Goal: Information Seeking & Learning: Check status

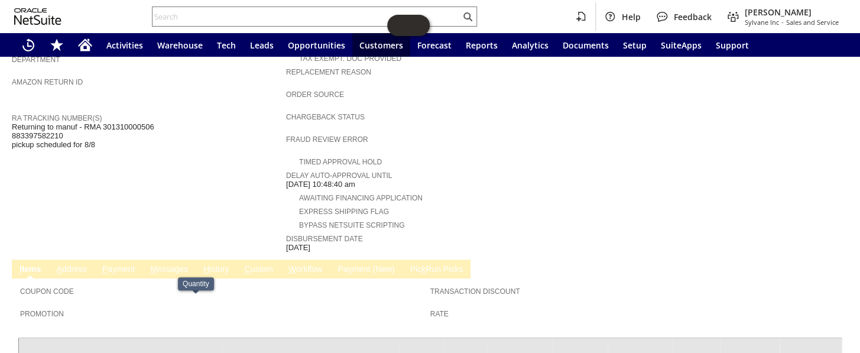
scroll to position [376, 0]
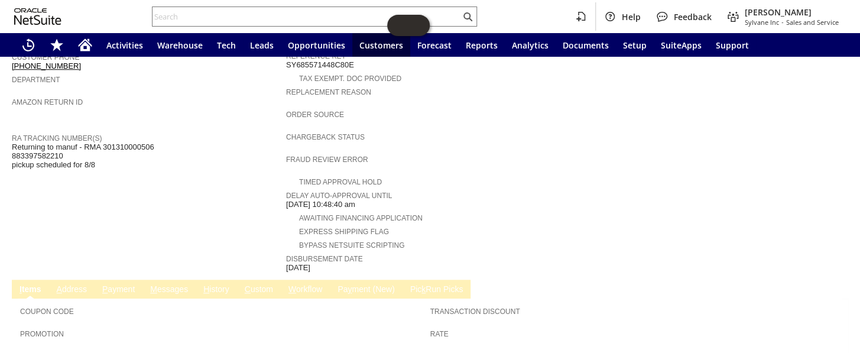
click at [224, 284] on link "H istory" at bounding box center [216, 289] width 32 height 11
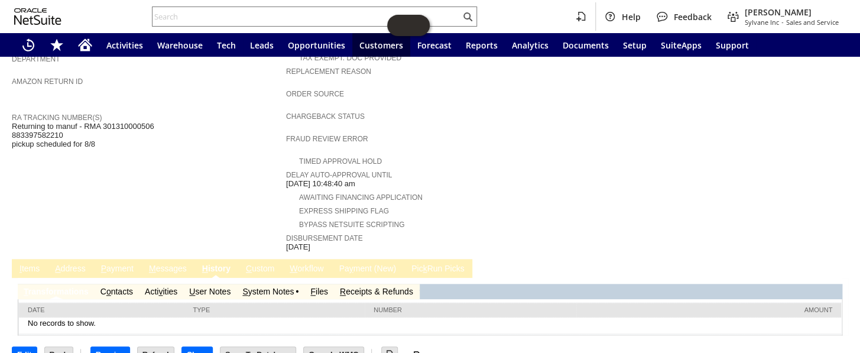
scroll to position [0, 0]
click at [275, 287] on link "S ystem Notes" at bounding box center [267, 291] width 51 height 9
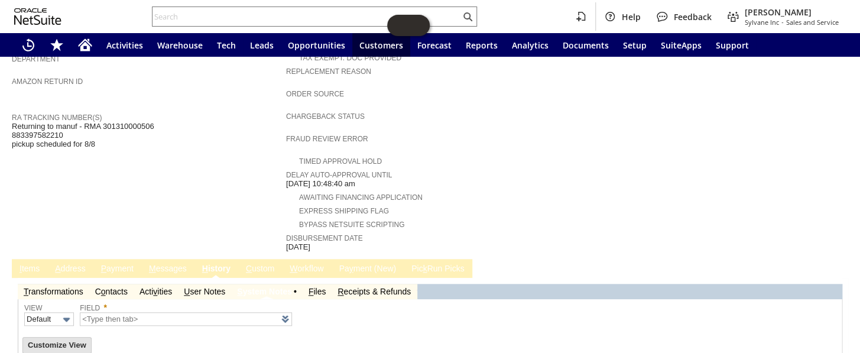
type input "1 to 25 of 82"
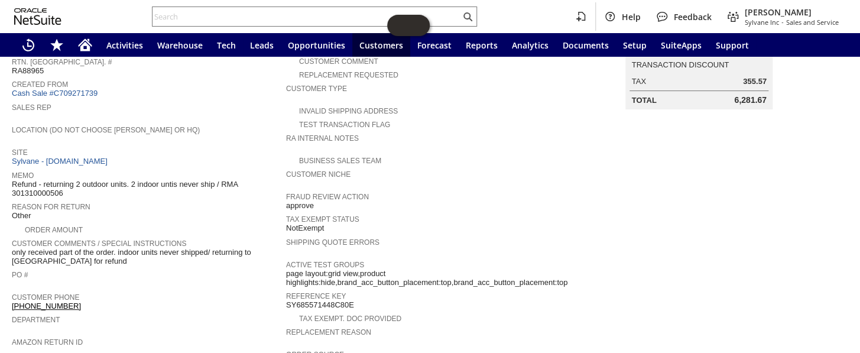
scroll to position [128, 0]
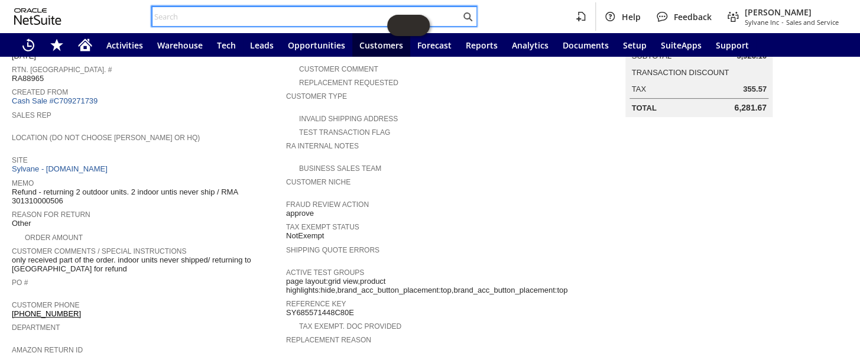
click at [180, 20] on input "text" at bounding box center [306, 16] width 308 height 14
paste input "S1348511"
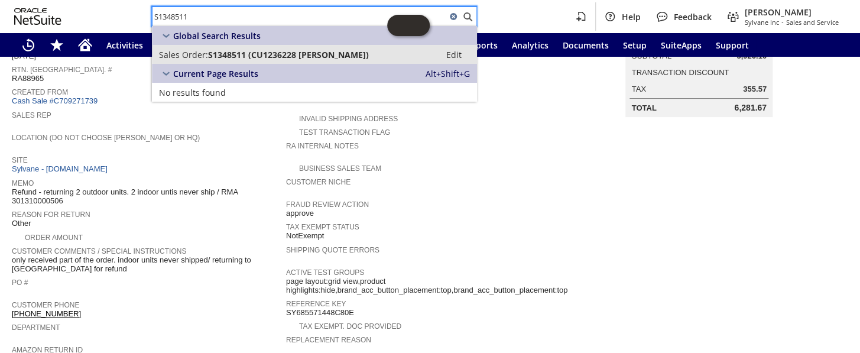
type input "S1348511"
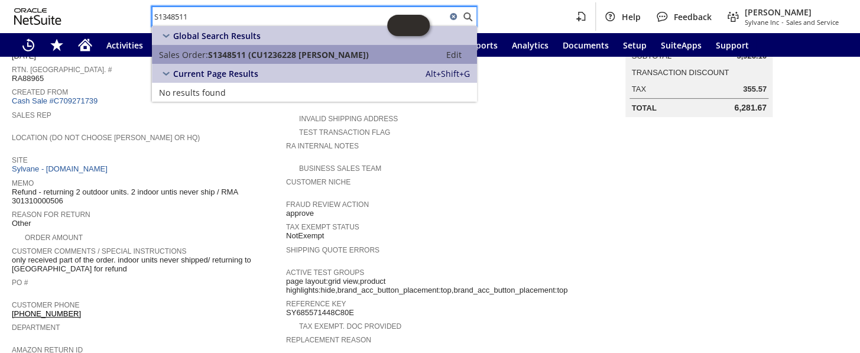
click at [250, 49] on span "S1348511 (CU1236228 William Lyles)" at bounding box center [288, 54] width 161 height 11
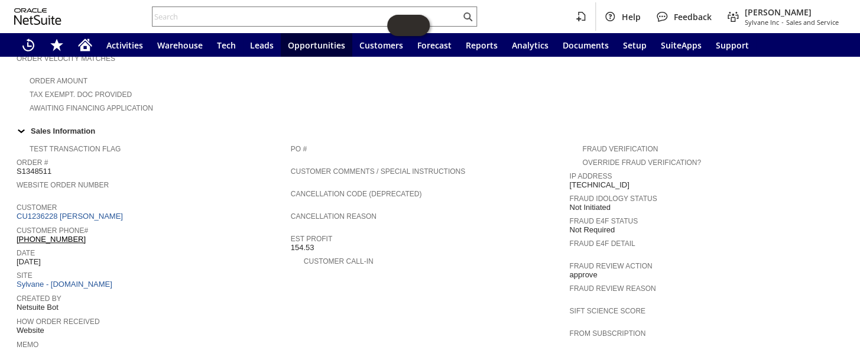
scroll to position [341, 0]
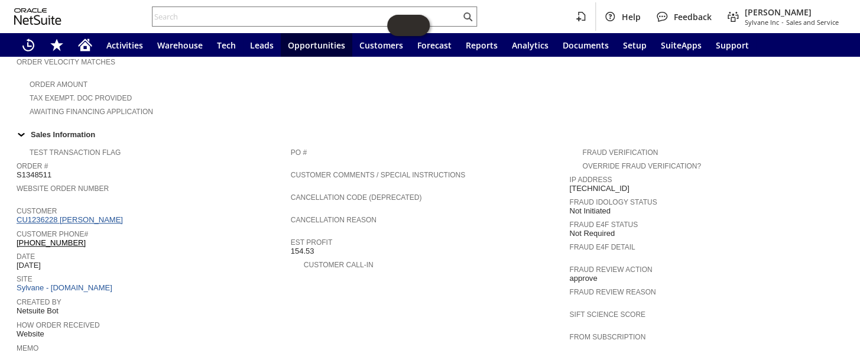
click at [56, 215] on link "CU1236228 William Lyles" at bounding box center [71, 219] width 109 height 9
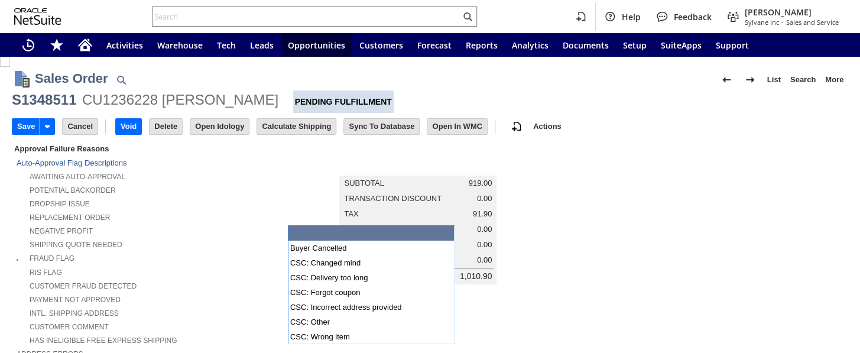
scroll to position [376, 0]
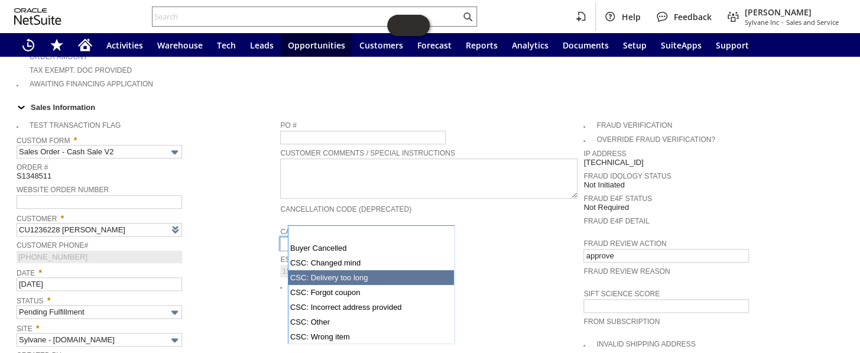
type input "Intelligent Recommendations ⁰"
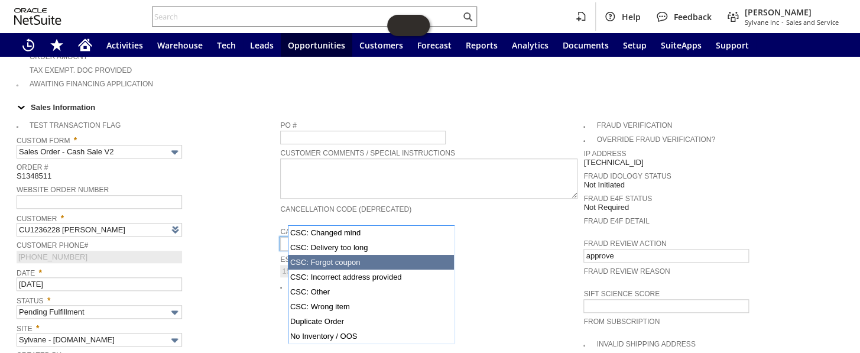
scroll to position [86, 0]
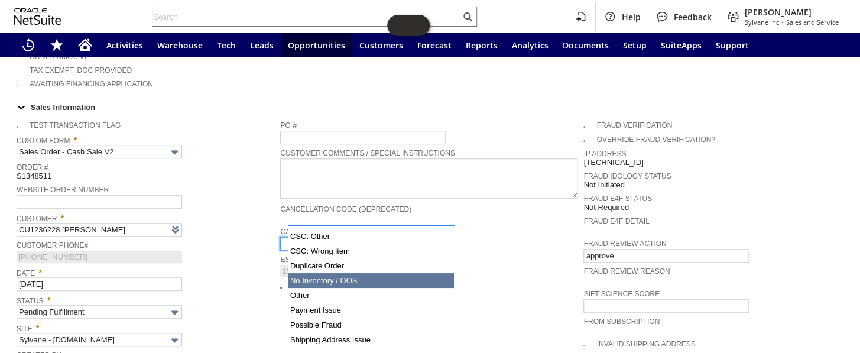
type input "No Inventory / OOS"
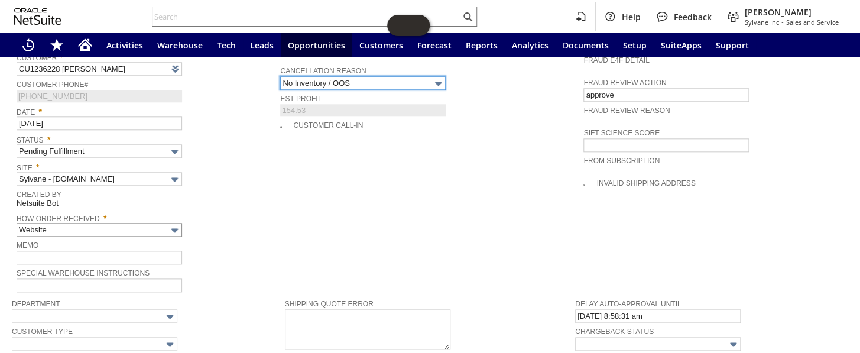
scroll to position [537, 0]
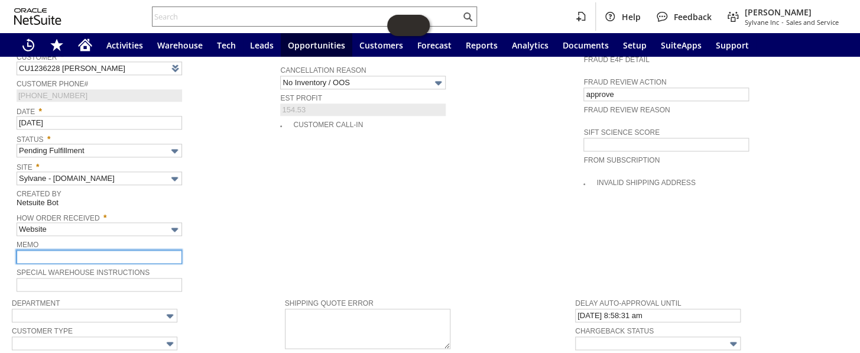
click at [61, 250] on input "text" at bounding box center [99, 257] width 165 height 14
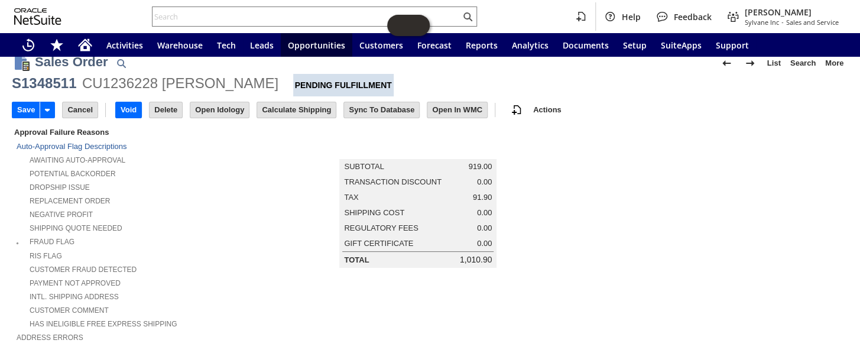
scroll to position [0, 0]
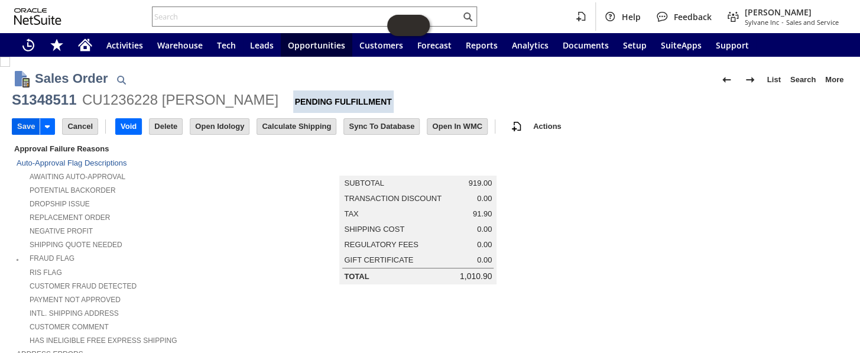
type input "[PERSON_NAME] said they don't have this unit."
click at [31, 122] on input "Save" at bounding box center [25, 126] width 27 height 15
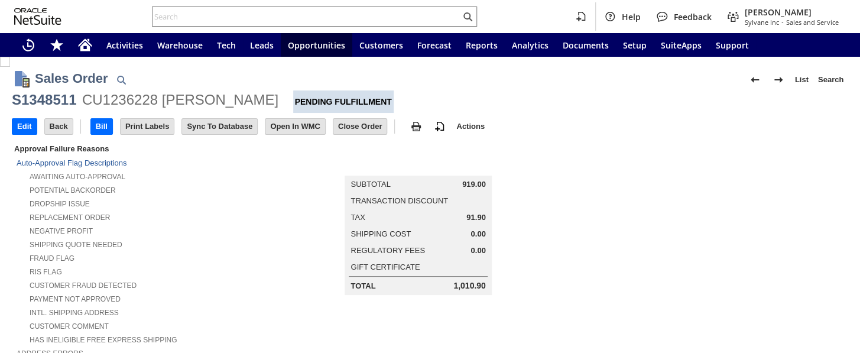
click at [596, 154] on td at bounding box center [711, 300] width 273 height 317
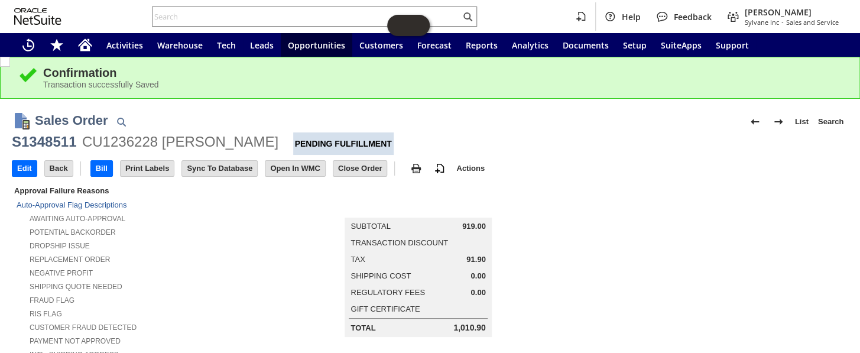
click at [274, 6] on div "Help Feedback Coby Miller Sylvane Inc - Sales and Service" at bounding box center [430, 16] width 860 height 33
click at [233, 19] on input "text" at bounding box center [306, 16] width 308 height 14
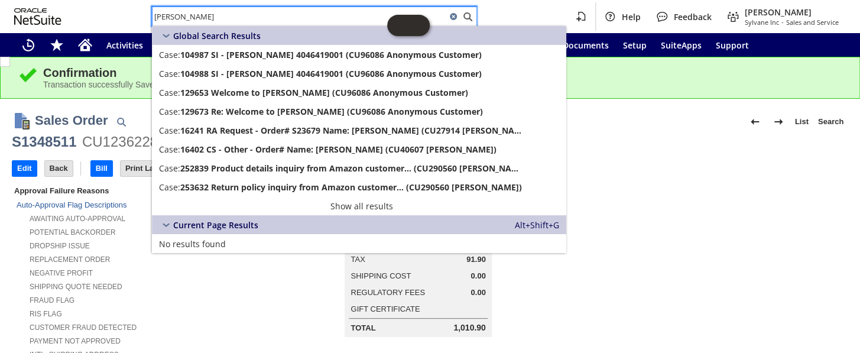
type input "payne"
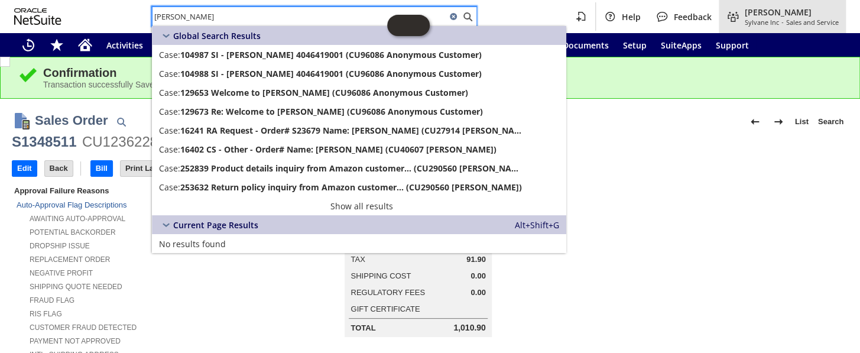
click at [818, 19] on span "Sales and Service" at bounding box center [812, 22] width 53 height 9
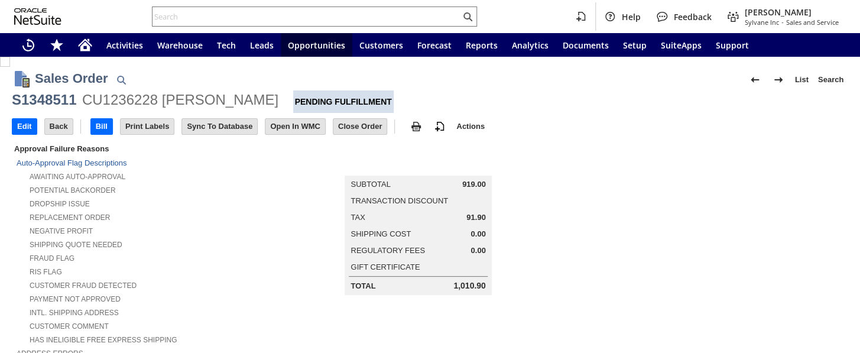
scroll to position [717, 0]
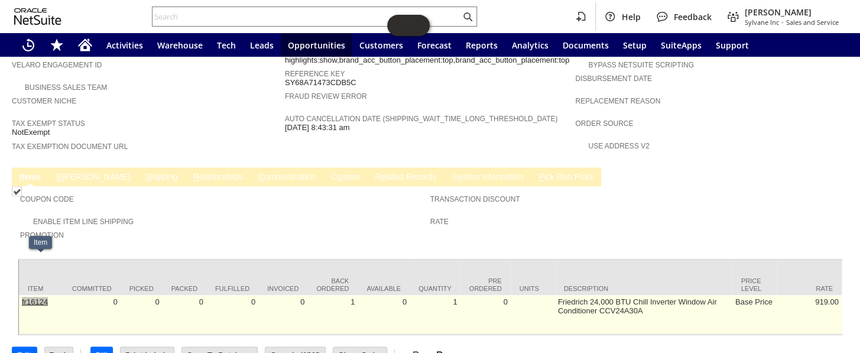
drag, startPoint x: 61, startPoint y: 261, endPoint x: 22, endPoint y: 262, distance: 39.0
click at [22, 295] on td "fr16124" at bounding box center [41, 314] width 44 height 39
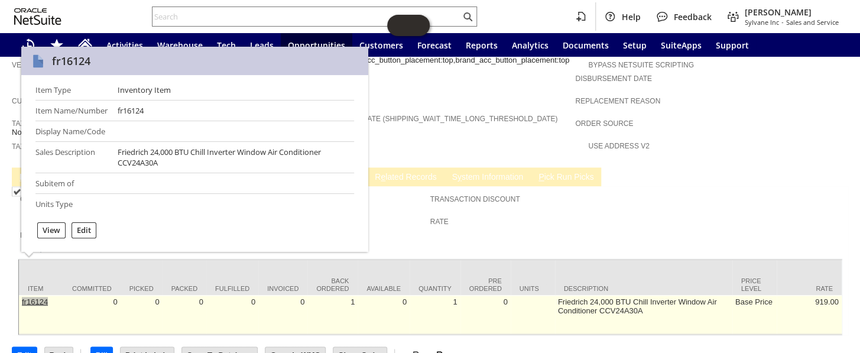
copy link "fr16124"
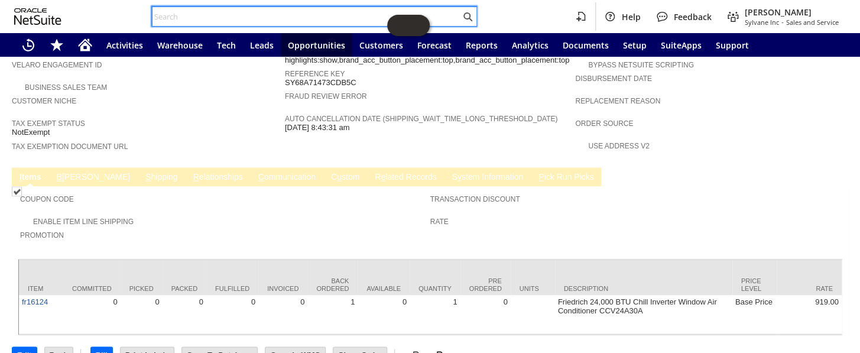
click at [214, 16] on input "text" at bounding box center [306, 16] width 308 height 14
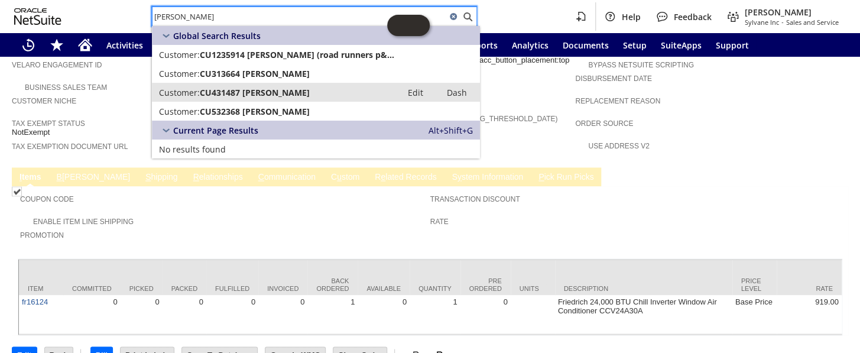
type input "[PERSON_NAME]"
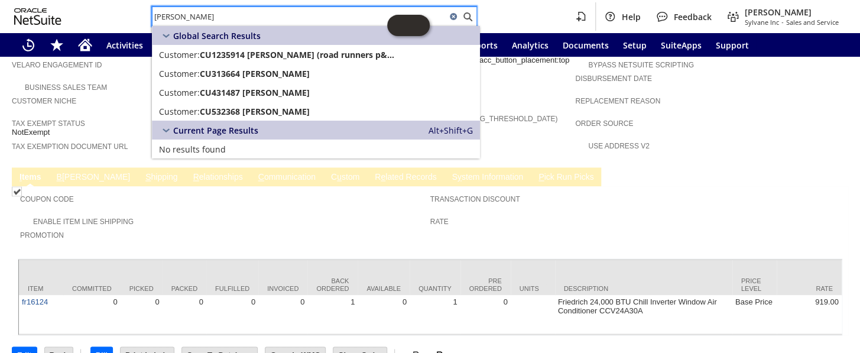
click at [240, 214] on div "Enable Item Line Shipping" at bounding box center [225, 220] width 410 height 12
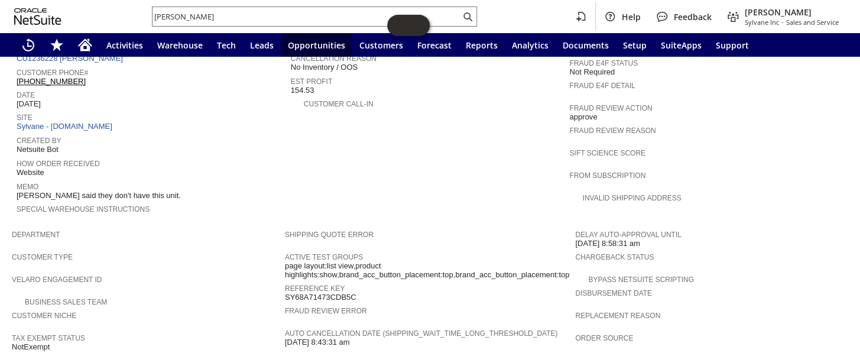
scroll to position [449, 0]
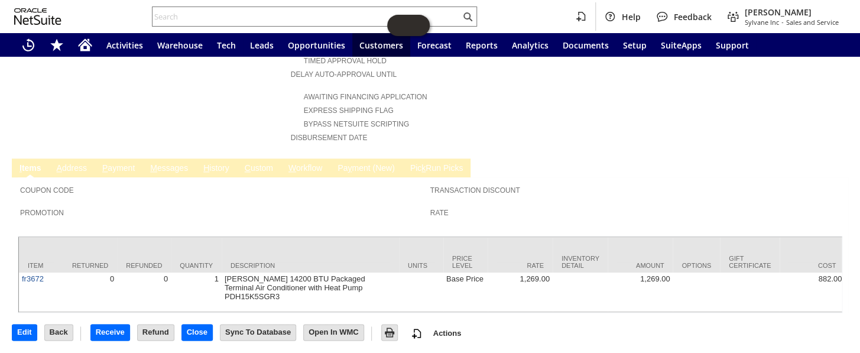
scroll to position [489, 0]
click at [216, 163] on link "H istory" at bounding box center [216, 168] width 32 height 11
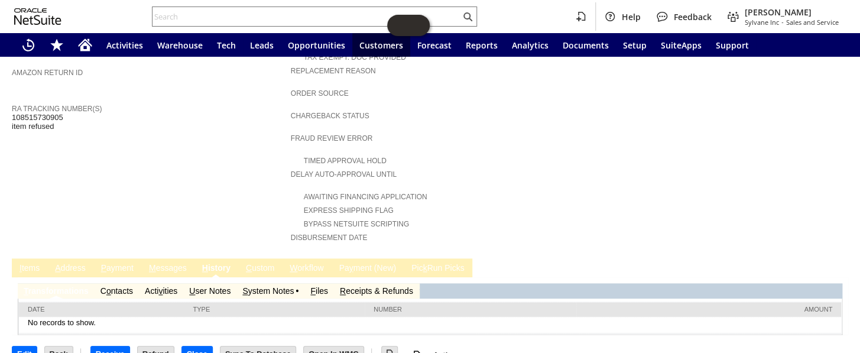
scroll to position [0, 0]
click at [248, 286] on link "S ystem Notes" at bounding box center [267, 290] width 51 height 9
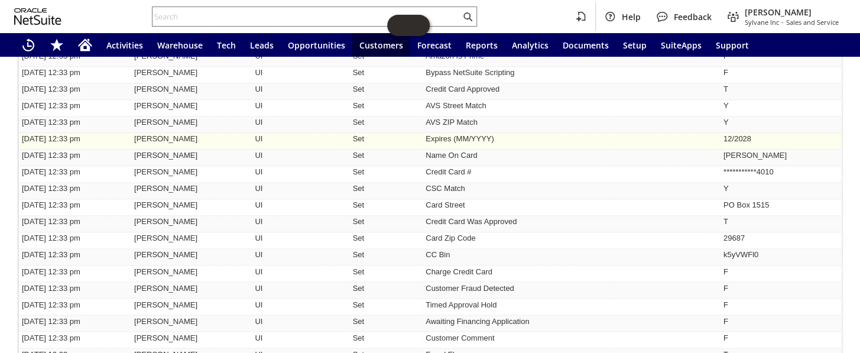
scroll to position [626, 0]
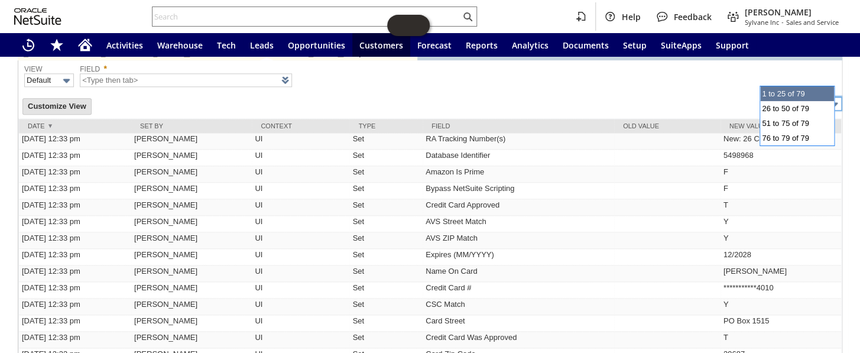
click at [806, 97] on input "1 to 25 of 79" at bounding box center [805, 104] width 74 height 14
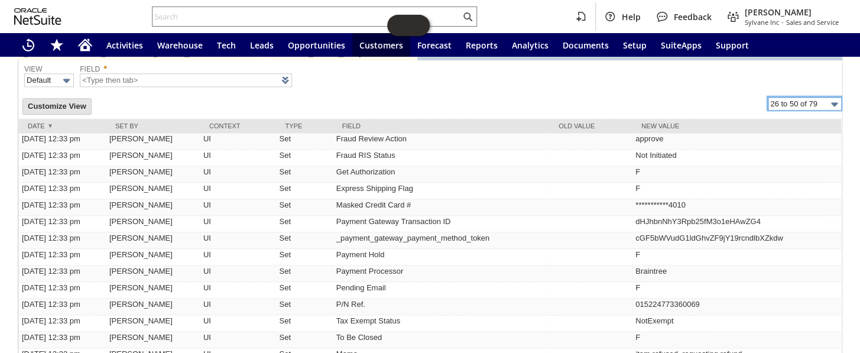
click at [797, 97] on input "26 to 50 of 79" at bounding box center [805, 104] width 74 height 14
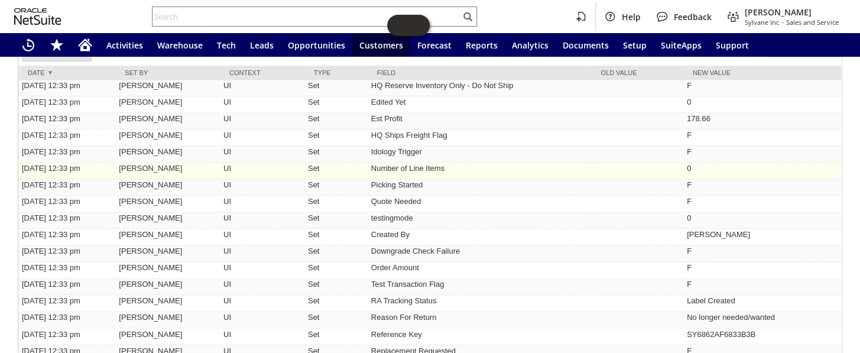
scroll to position [573, 0]
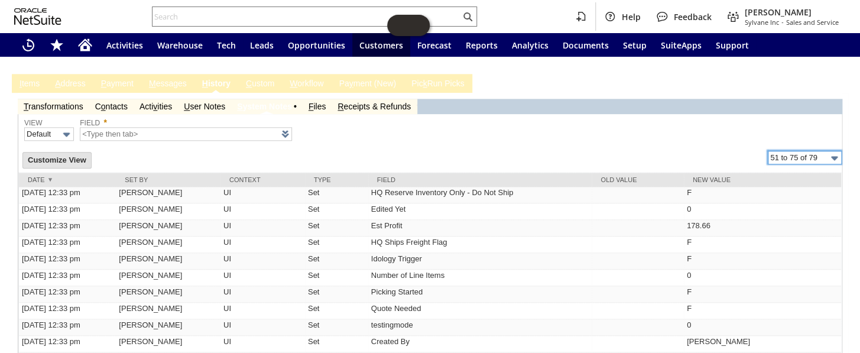
click at [791, 151] on input "51 to 75 of 79" at bounding box center [805, 158] width 74 height 14
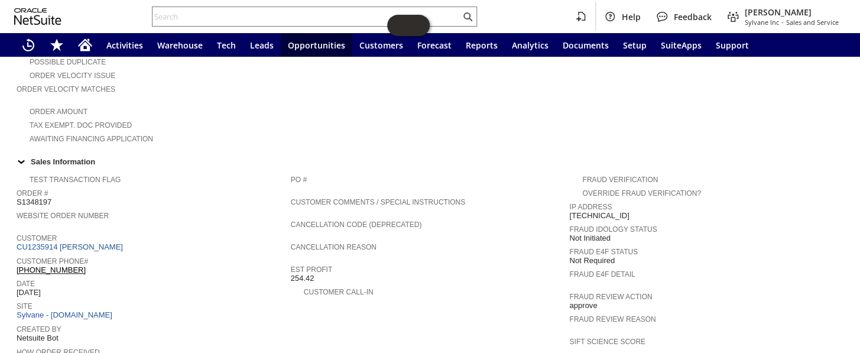
scroll to position [376, 0]
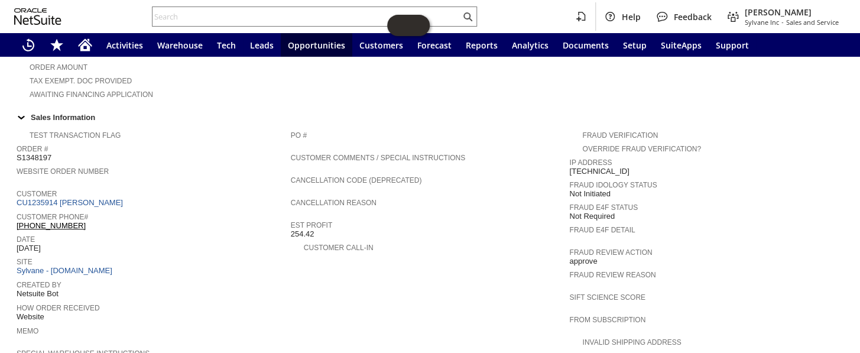
drag, startPoint x: 91, startPoint y: 205, endPoint x: 16, endPoint y: 201, distance: 75.2
click at [17, 209] on div "Customer Phone# [PHONE_NUMBER]" at bounding box center [151, 219] width 268 height 21
click at [235, 15] on input "text" at bounding box center [306, 16] width 308 height 14
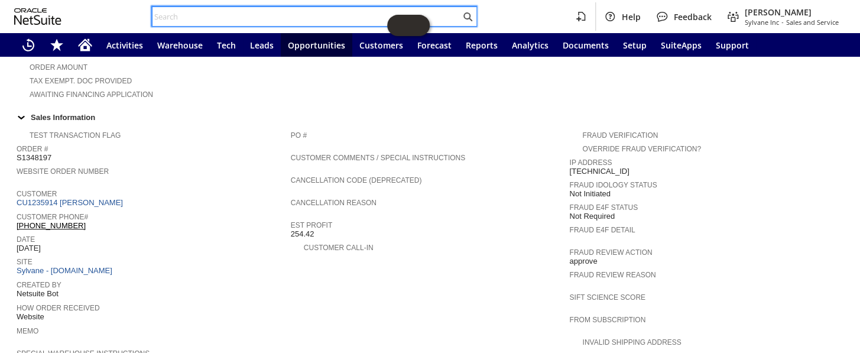
paste input "RA89138"
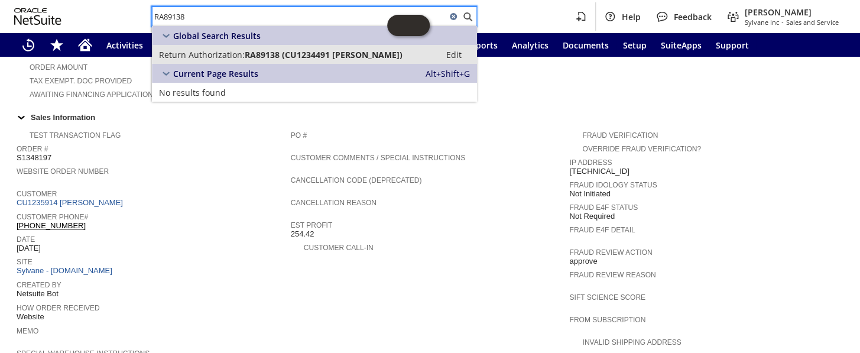
type input "RA89138"
click at [265, 53] on span "RA89138 (CU1234491 brandon gallagher)" at bounding box center [324, 54] width 158 height 11
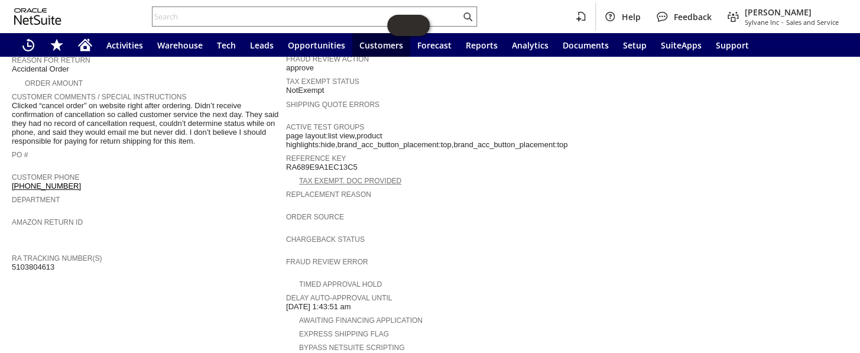
scroll to position [220, 0]
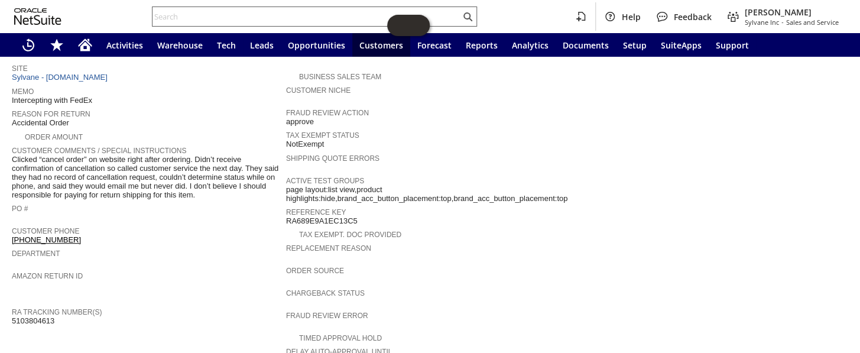
click at [225, 16] on input "text" at bounding box center [306, 16] width 308 height 14
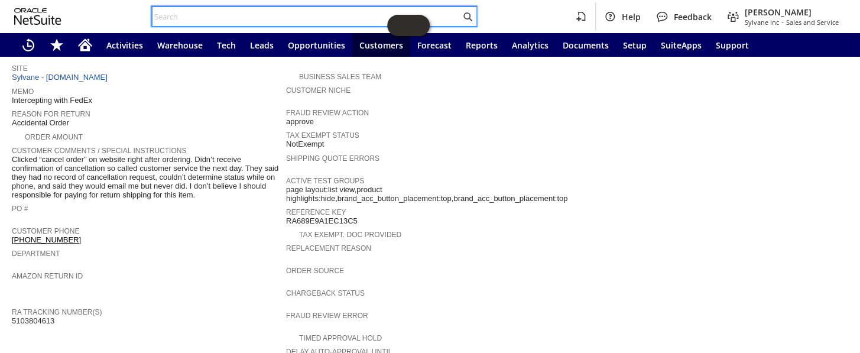
paste input "CU1221905 Paul Stroud"
type input "CU1221905 Paul Stroud"
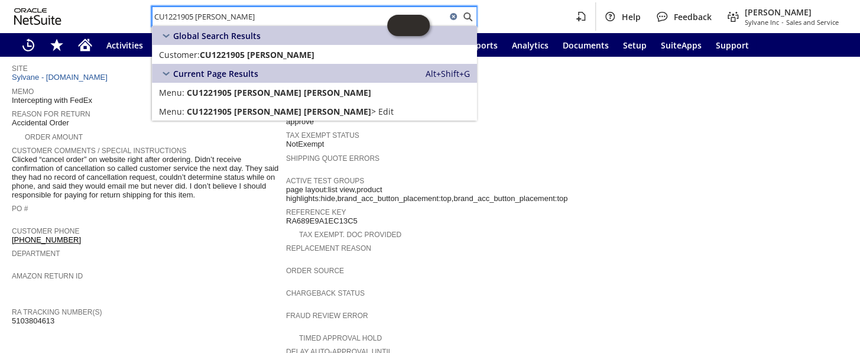
drag, startPoint x: 243, startPoint y: 15, endPoint x: 95, endPoint y: 21, distance: 149.0
click at [95, 21] on div "CU1221905 Paul Stroud Help Feedback Coby Miller Sylvane Inc - Sales and Service" at bounding box center [430, 16] width 860 height 33
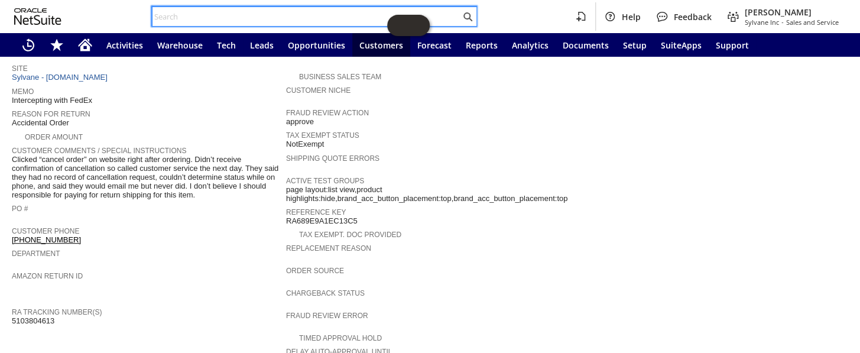
click at [230, 14] on input "text" at bounding box center [306, 16] width 308 height 14
paste input "P218835"
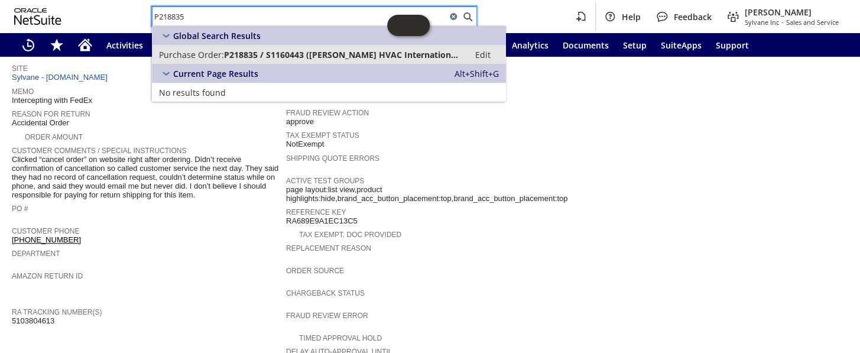
type input "P218835"
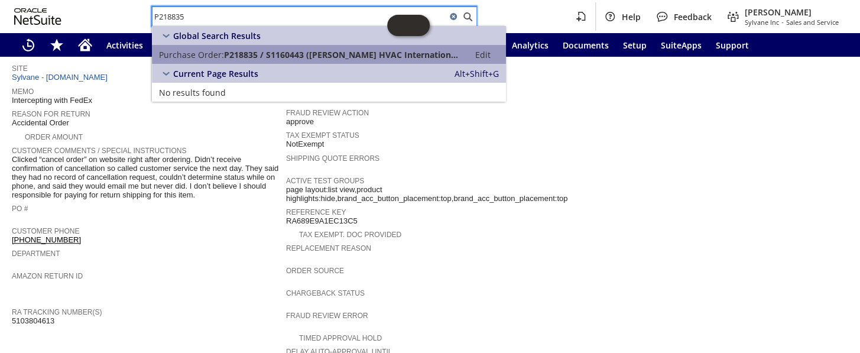
click at [254, 49] on span "P218835 / S1160443 (Parker Davis HVAC International LLC)" at bounding box center [343, 54] width 238 height 11
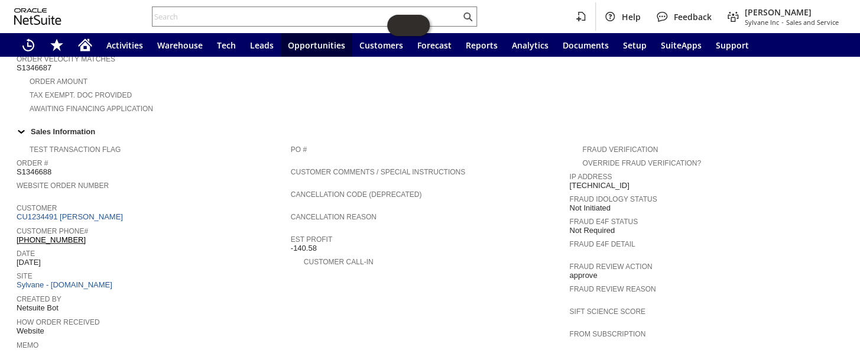
scroll to position [341, 0]
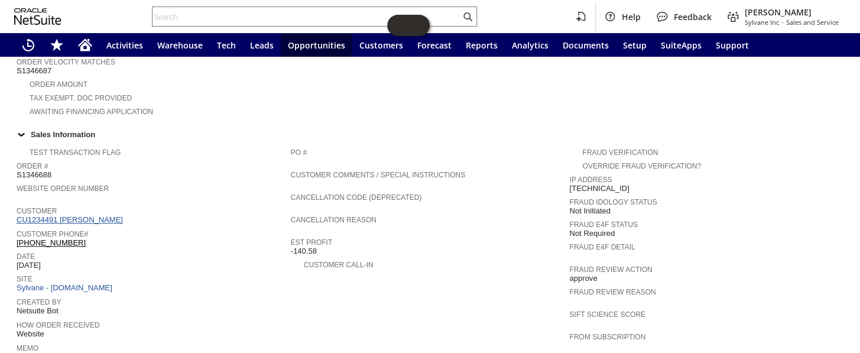
click at [98, 215] on link "CU1234491 [PERSON_NAME]" at bounding box center [71, 219] width 109 height 9
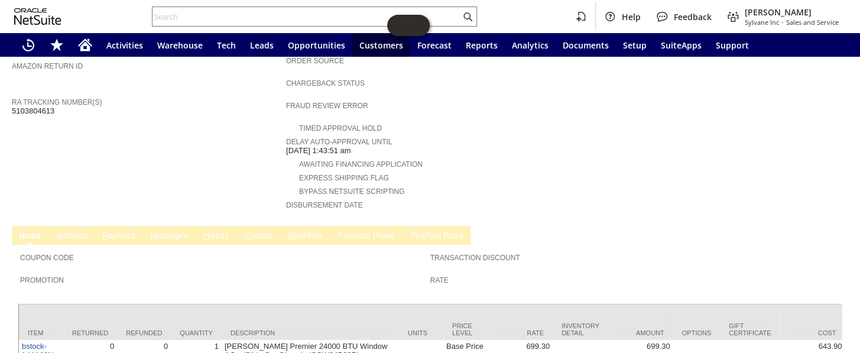
scroll to position [489, 0]
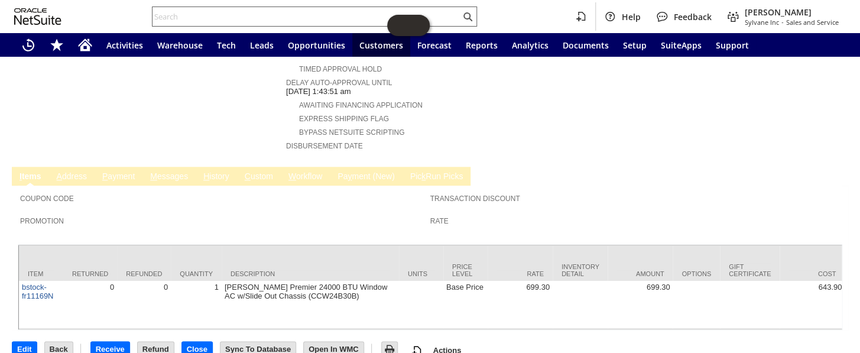
click at [200, 17] on input "text" at bounding box center [306, 16] width 308 height 14
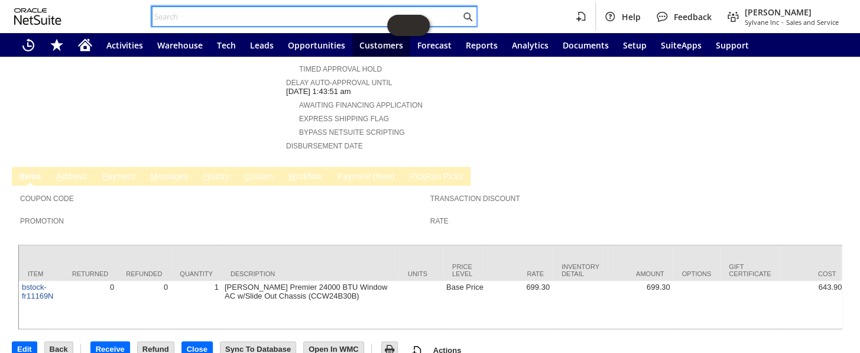
paste input "P218788"
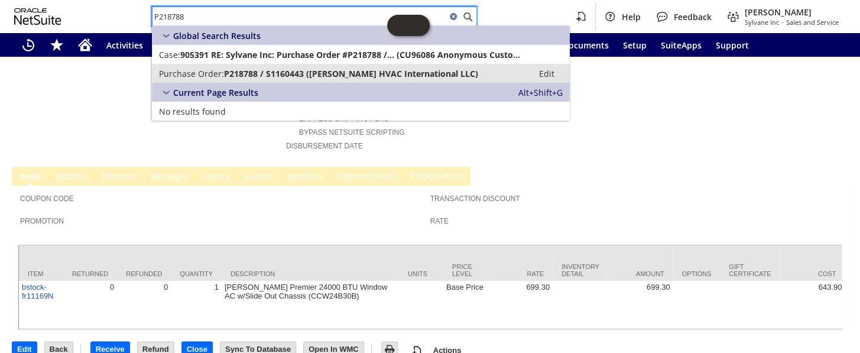
type input "P218788"
click at [259, 66] on link "Purchase Order: P218788 / S1160443 (Parker Davis HVAC International LLC) Edit" at bounding box center [361, 73] width 418 height 19
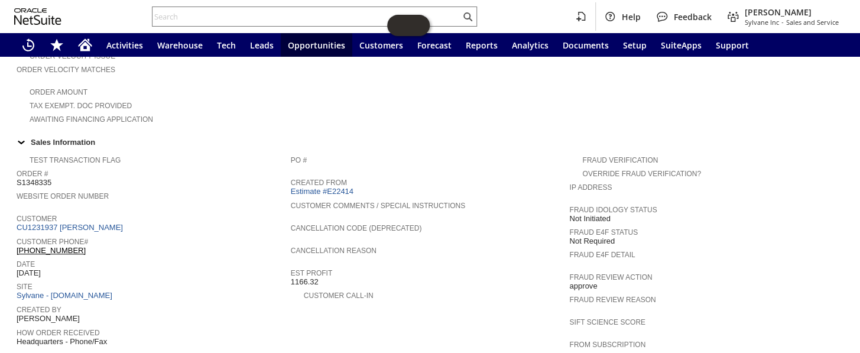
scroll to position [376, 0]
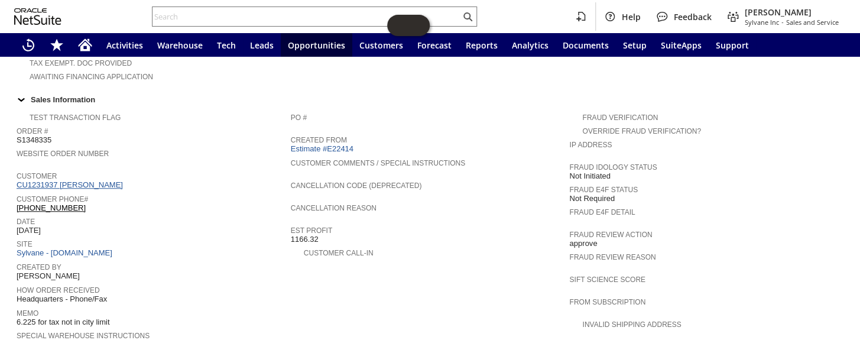
click at [82, 180] on link "CU1231937 [PERSON_NAME]" at bounding box center [71, 184] width 109 height 9
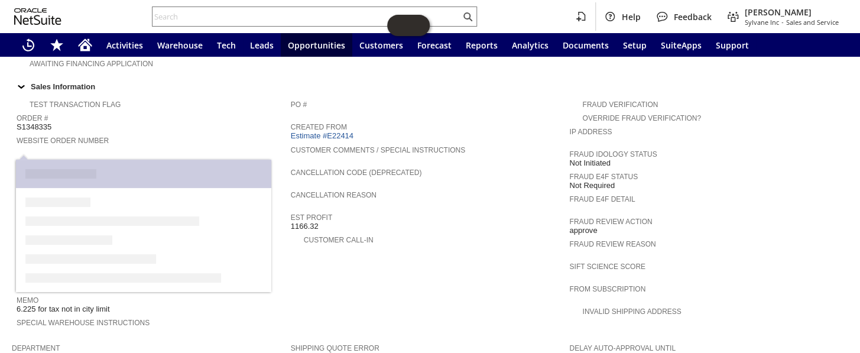
click at [79, 167] on link "CU1231937 [PERSON_NAME]" at bounding box center [71, 171] width 109 height 9
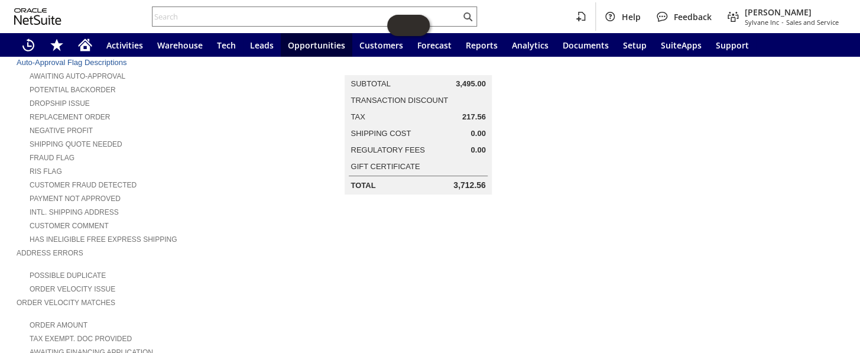
scroll to position [107, 0]
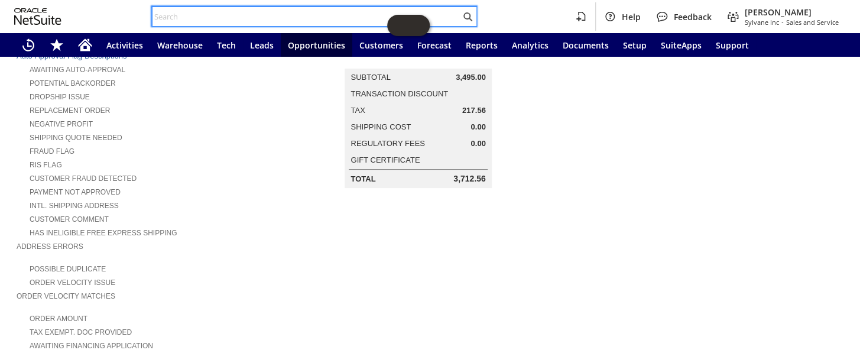
click at [219, 12] on input "text" at bounding box center [306, 16] width 308 height 14
paste input "S1348335"
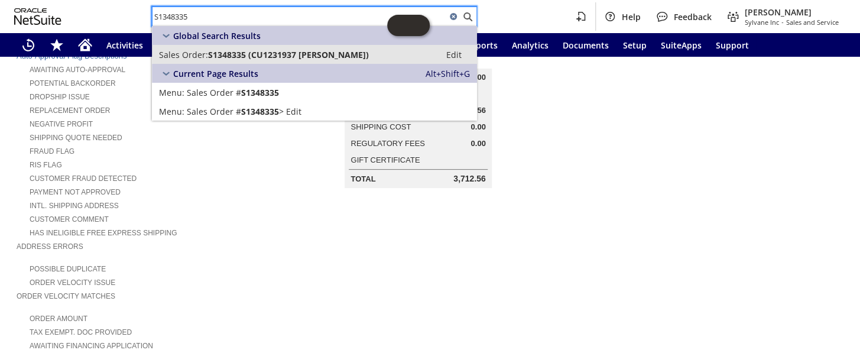
type input "S1348335"
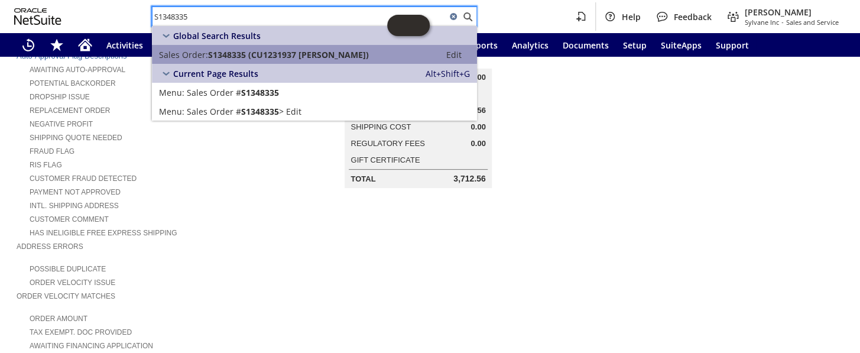
click at [248, 59] on span "S1348335 (CU1231937 William Kraus)" at bounding box center [288, 54] width 161 height 11
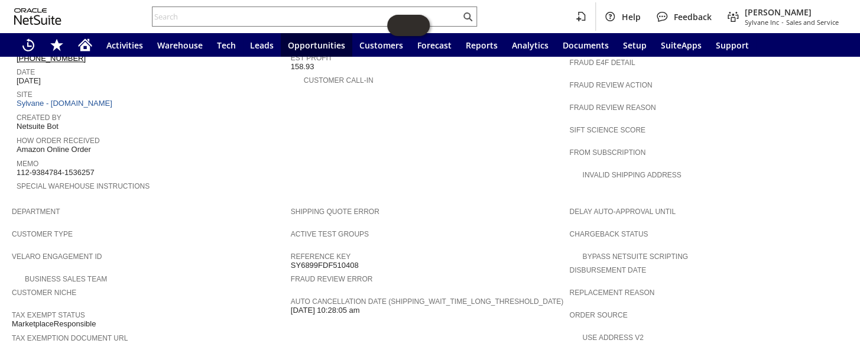
scroll to position [511, 0]
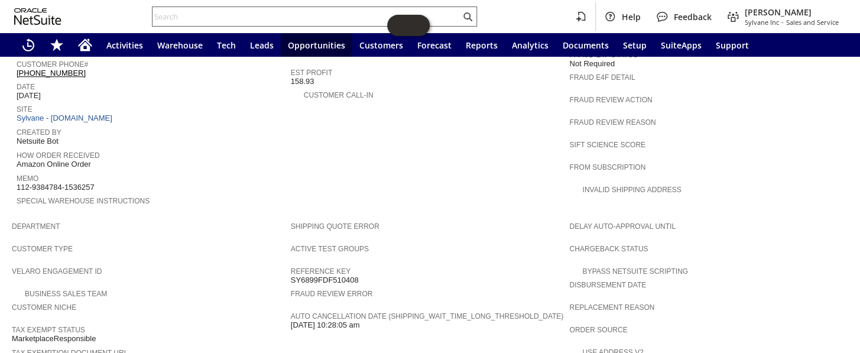
click at [235, 18] on input "text" at bounding box center [306, 16] width 308 height 14
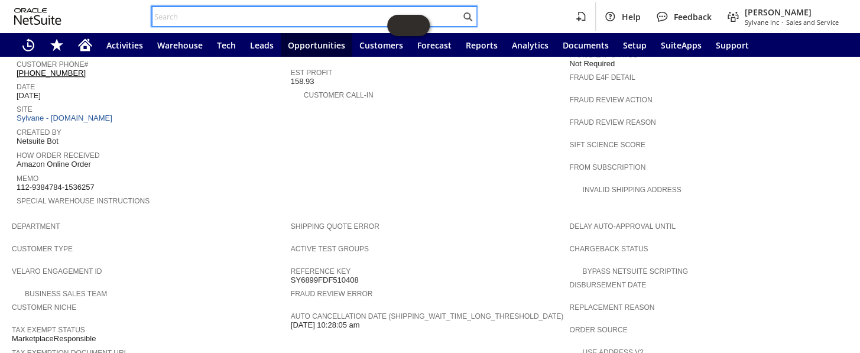
paste input "S1345824"
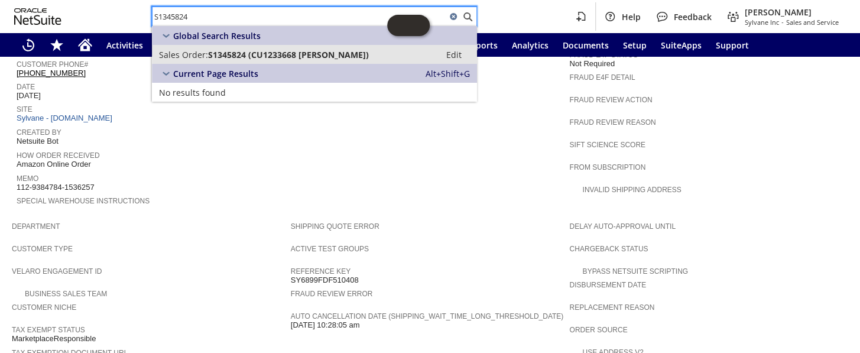
type input "S1345824"
click at [265, 50] on span "S1345824 (CU1233668 Alexander Customer)" at bounding box center [288, 54] width 161 height 11
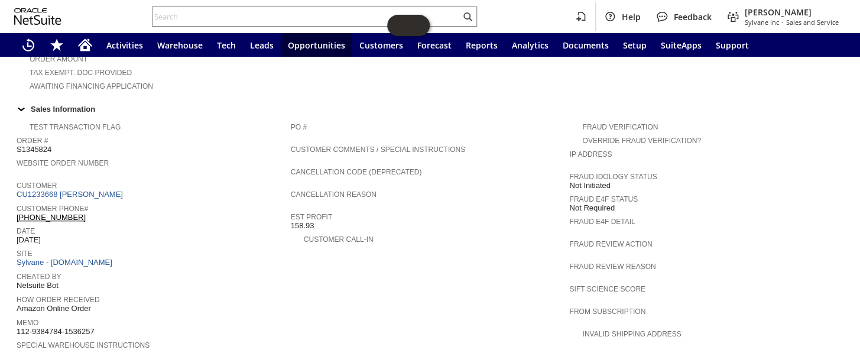
scroll to position [376, 0]
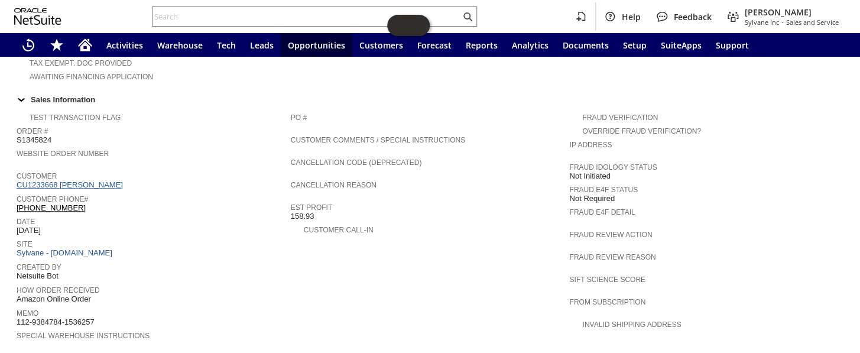
click at [102, 180] on link "CU1233668 [PERSON_NAME]" at bounding box center [71, 184] width 109 height 9
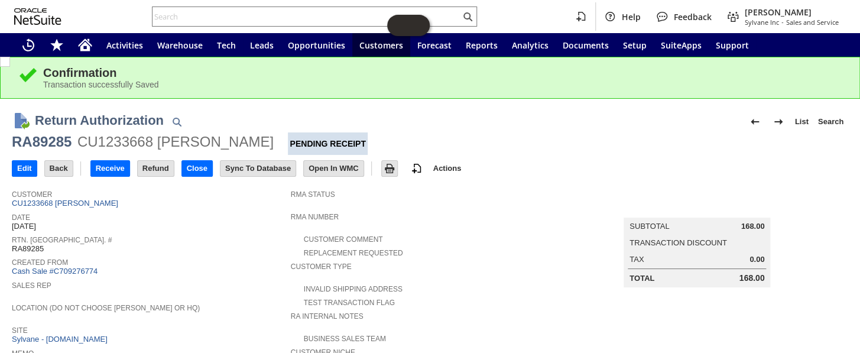
click at [50, 142] on div "RA89285" at bounding box center [42, 141] width 60 height 19
copy div "RA89285"
